Goal: Transaction & Acquisition: Purchase product/service

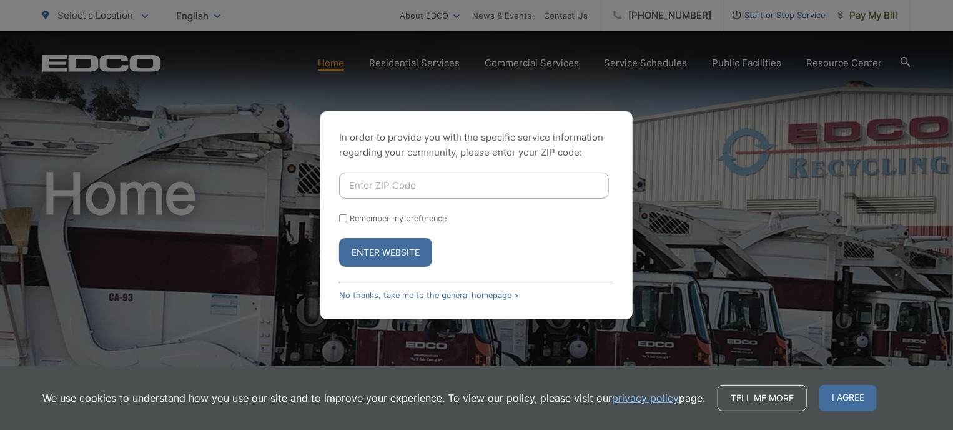
click at [445, 184] on input "Enter ZIP Code" at bounding box center [474, 185] width 270 height 26
type input "92069"
click at [339, 238] on button "Enter Website" at bounding box center [385, 252] width 93 height 29
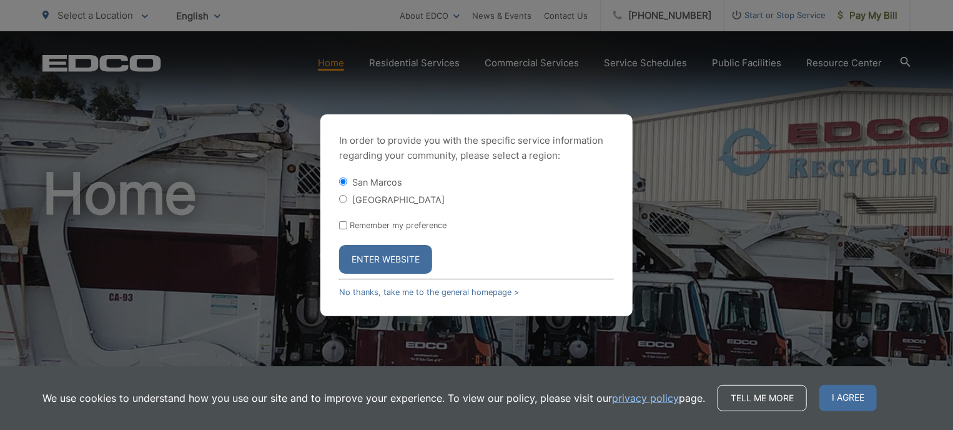
click at [415, 257] on button "Enter Website" at bounding box center [385, 259] width 93 height 29
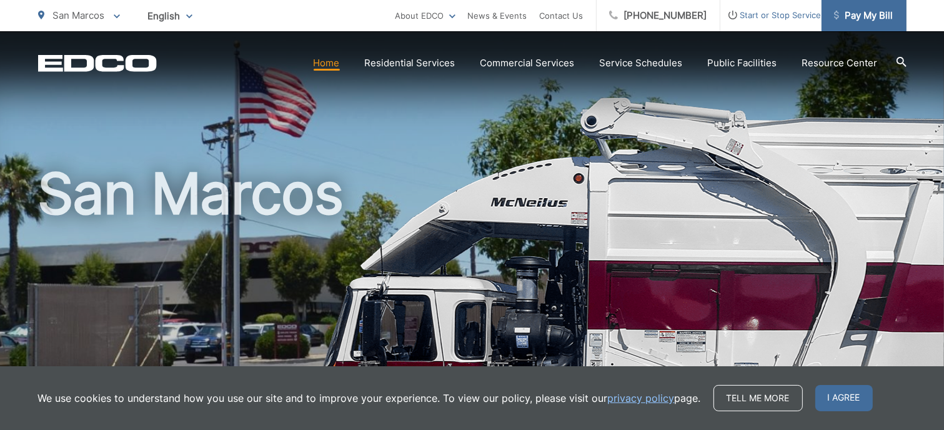
click at [868, 9] on span "Pay My Bill" at bounding box center [863, 15] width 59 height 15
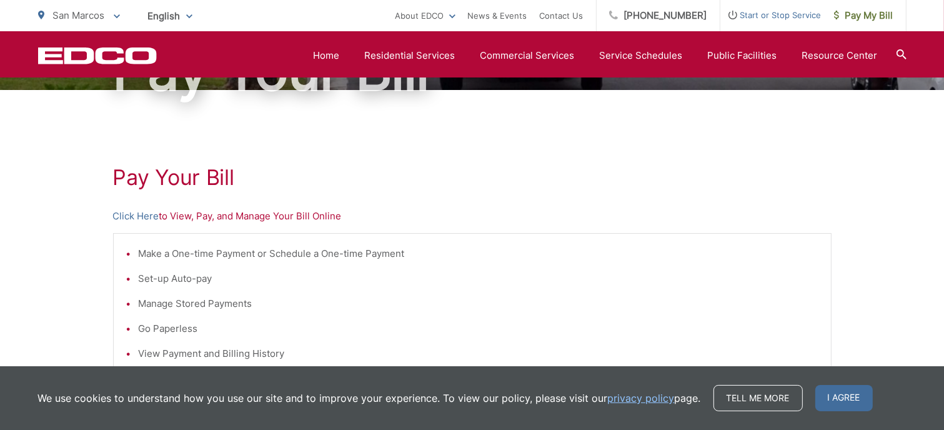
scroll to position [157, 0]
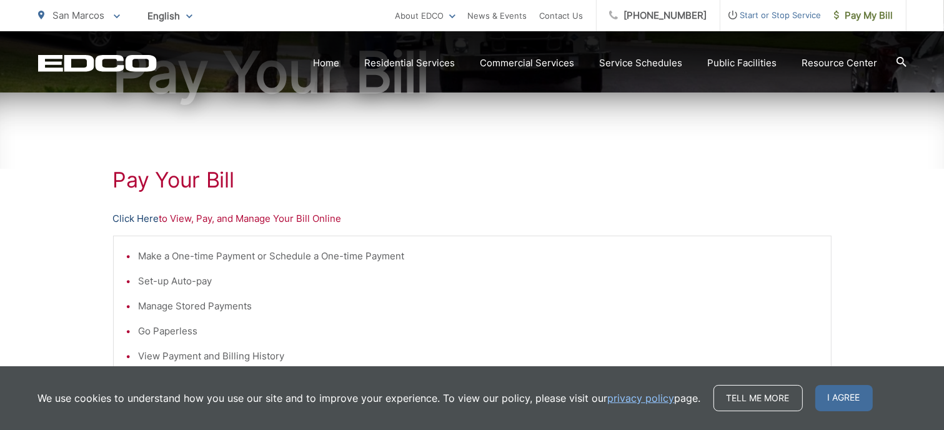
click at [145, 218] on link "Click Here" at bounding box center [136, 218] width 46 height 15
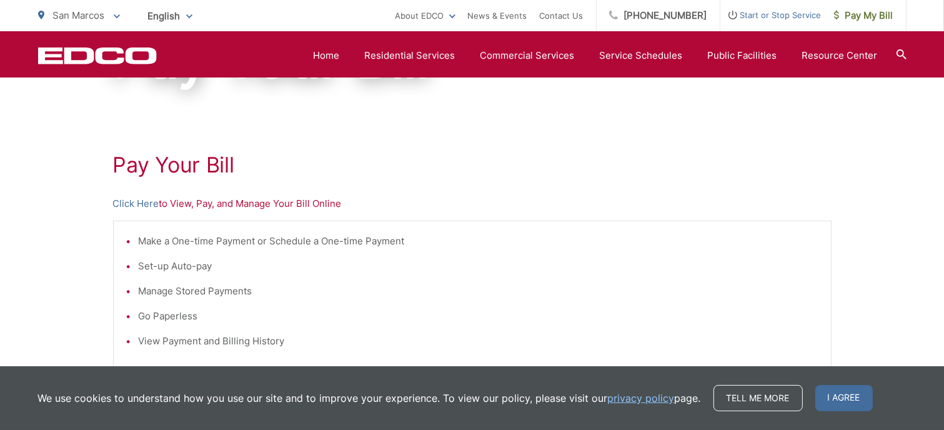
scroll to position [171, 0]
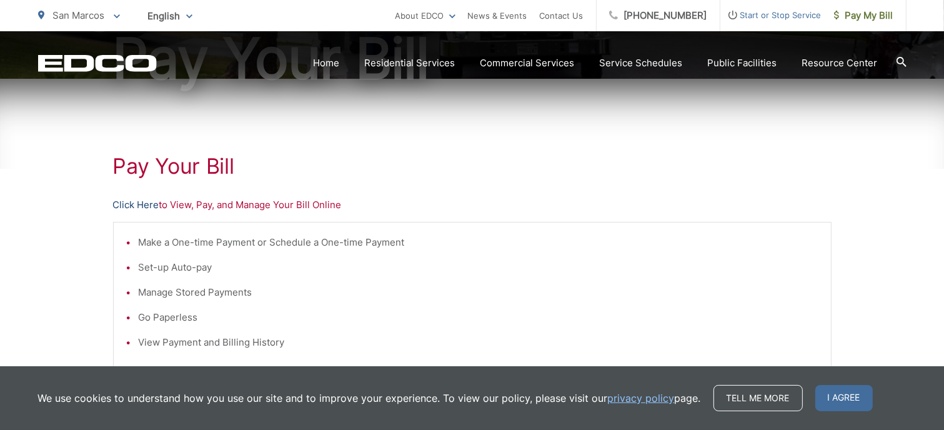
click at [135, 205] on link "Click Here" at bounding box center [136, 204] width 46 height 15
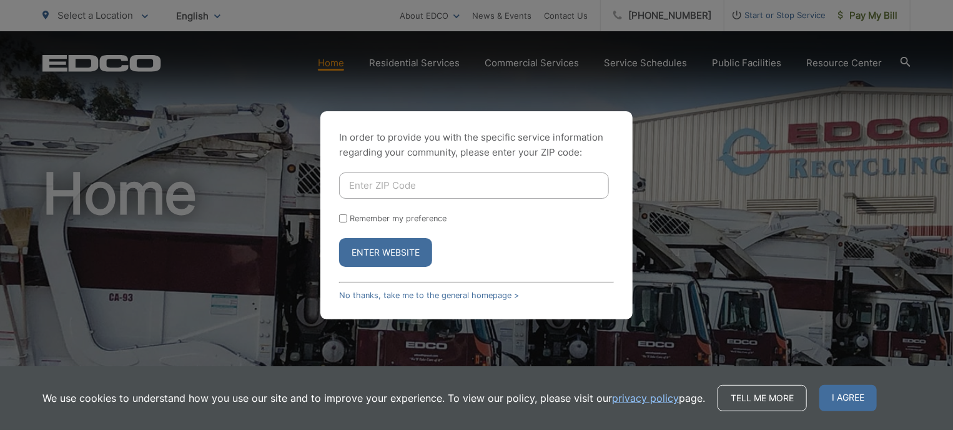
click at [553, 187] on input "Enter ZIP Code" at bounding box center [474, 185] width 270 height 26
type input "92069"
click at [394, 248] on button "Enter Website" at bounding box center [385, 252] width 93 height 29
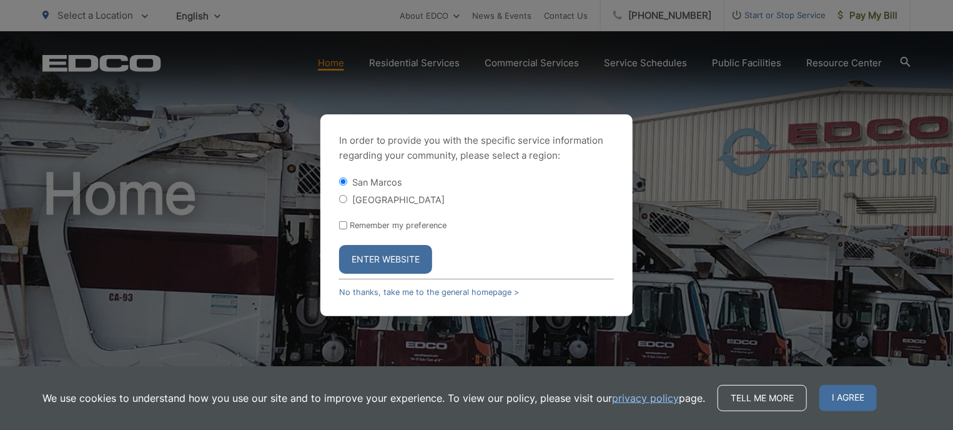
click at [394, 248] on button "Enter Website" at bounding box center [385, 259] width 93 height 29
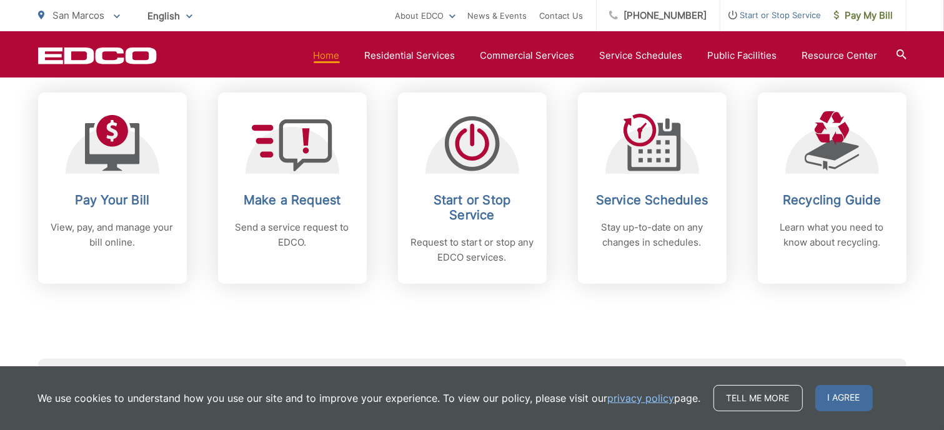
scroll to position [530, 0]
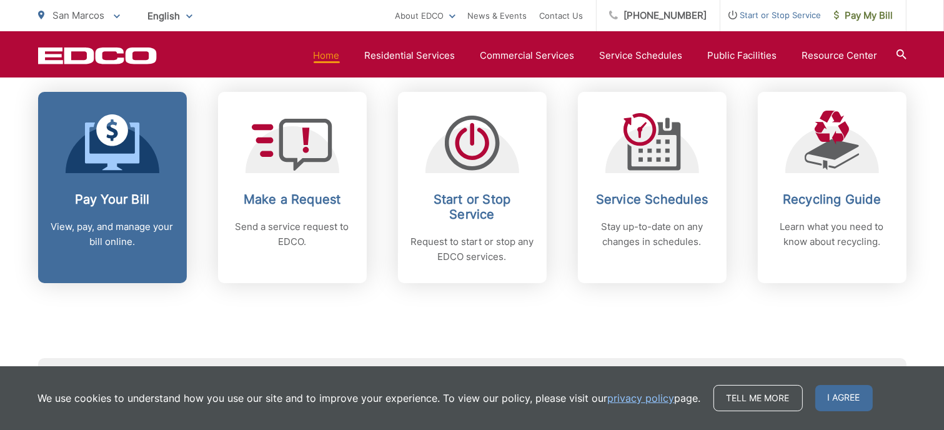
drag, startPoint x: 45, startPoint y: 178, endPoint x: 123, endPoint y: 147, distance: 84.1
click at [123, 147] on icon at bounding box center [112, 142] width 55 height 56
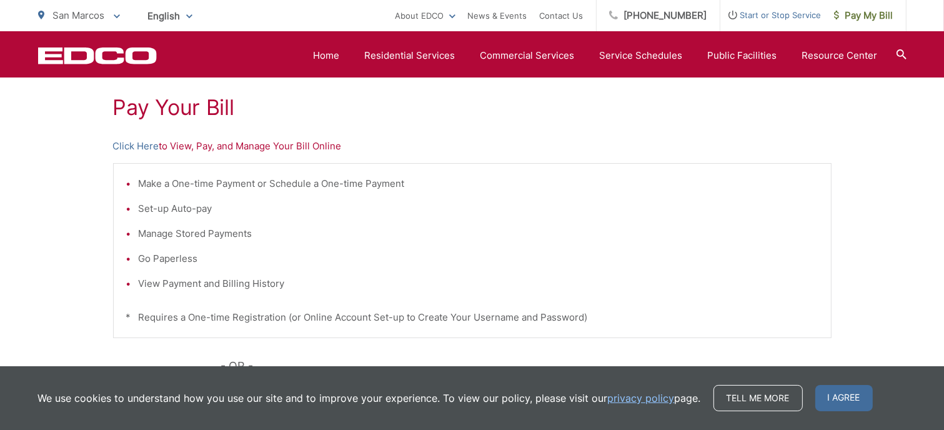
scroll to position [229, 0]
click at [255, 146] on p "Click Here to View, Pay, and Manage Your Bill Online" at bounding box center [472, 146] width 718 height 15
click at [142, 143] on link "Click Here" at bounding box center [136, 146] width 46 height 15
